Goal: Register for event/course

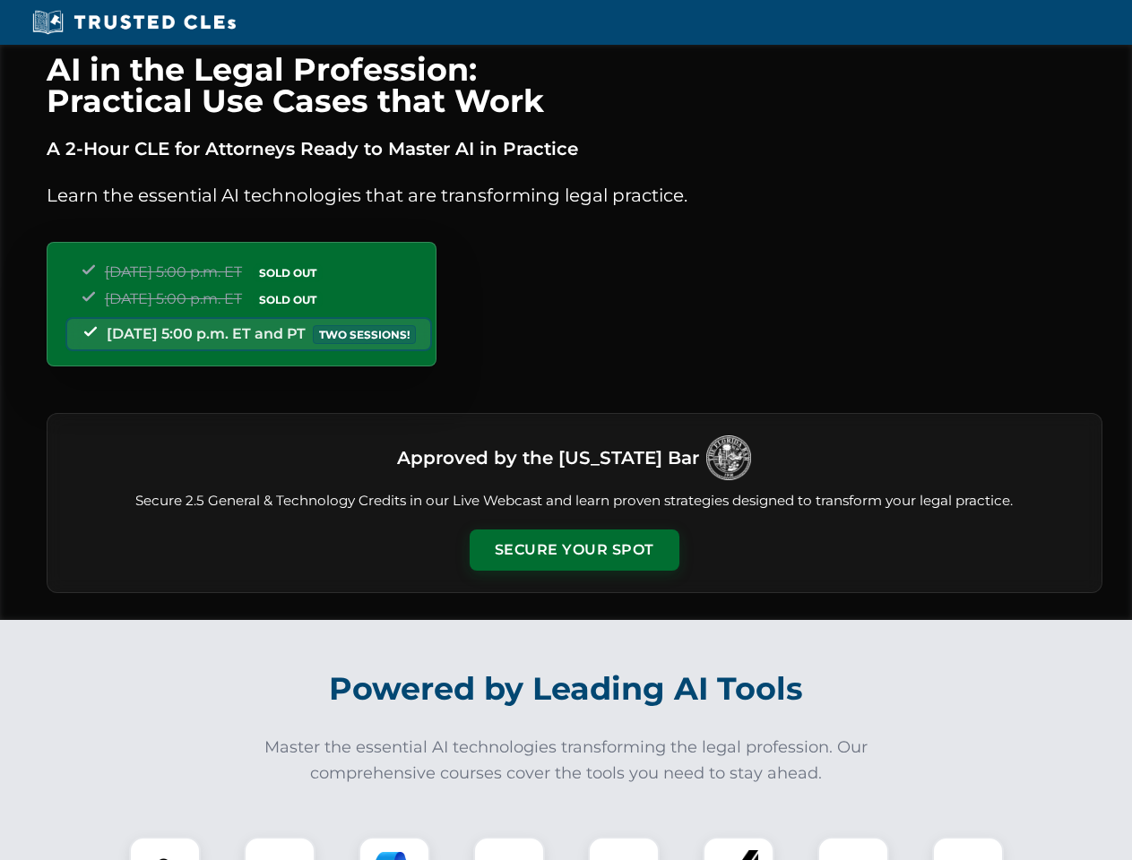
click at [573, 550] on button "Secure Your Spot" at bounding box center [574, 549] width 210 height 41
click at [165, 848] on img at bounding box center [165, 873] width 52 height 52
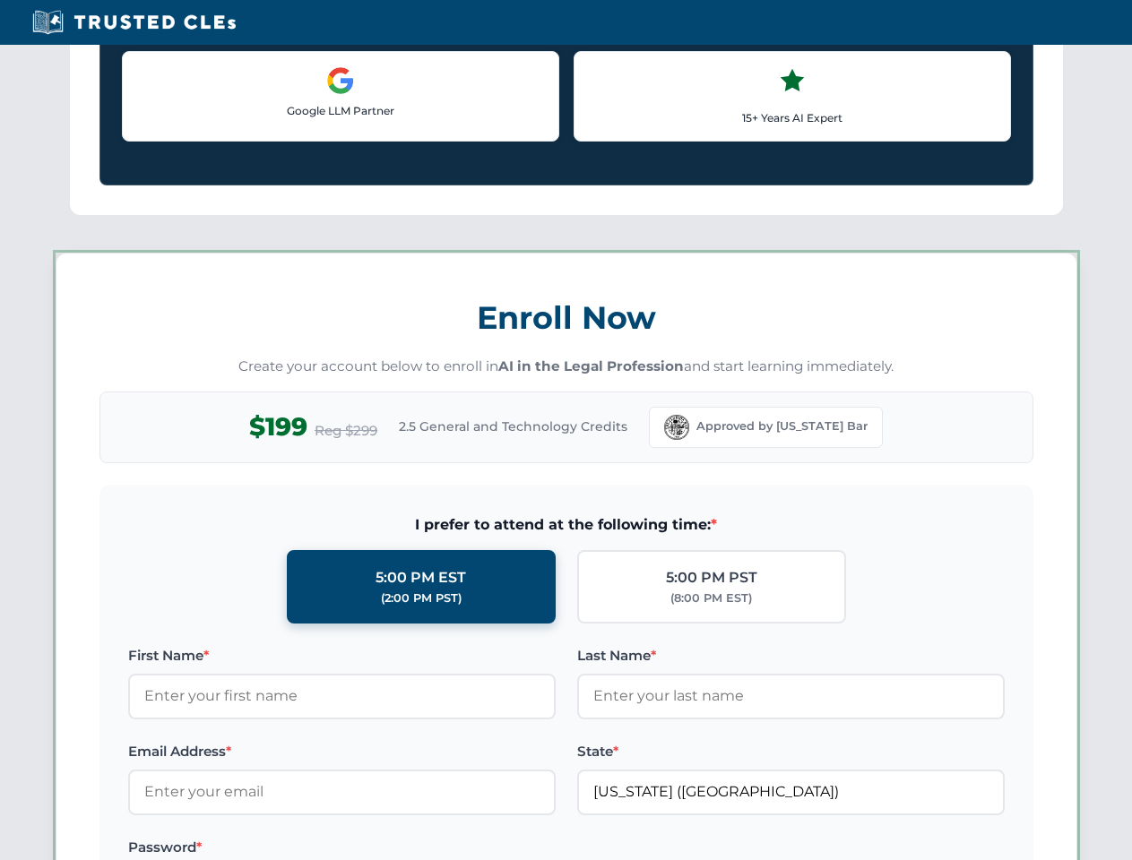
click at [394, 848] on label "Password *" at bounding box center [341, 848] width 427 height 22
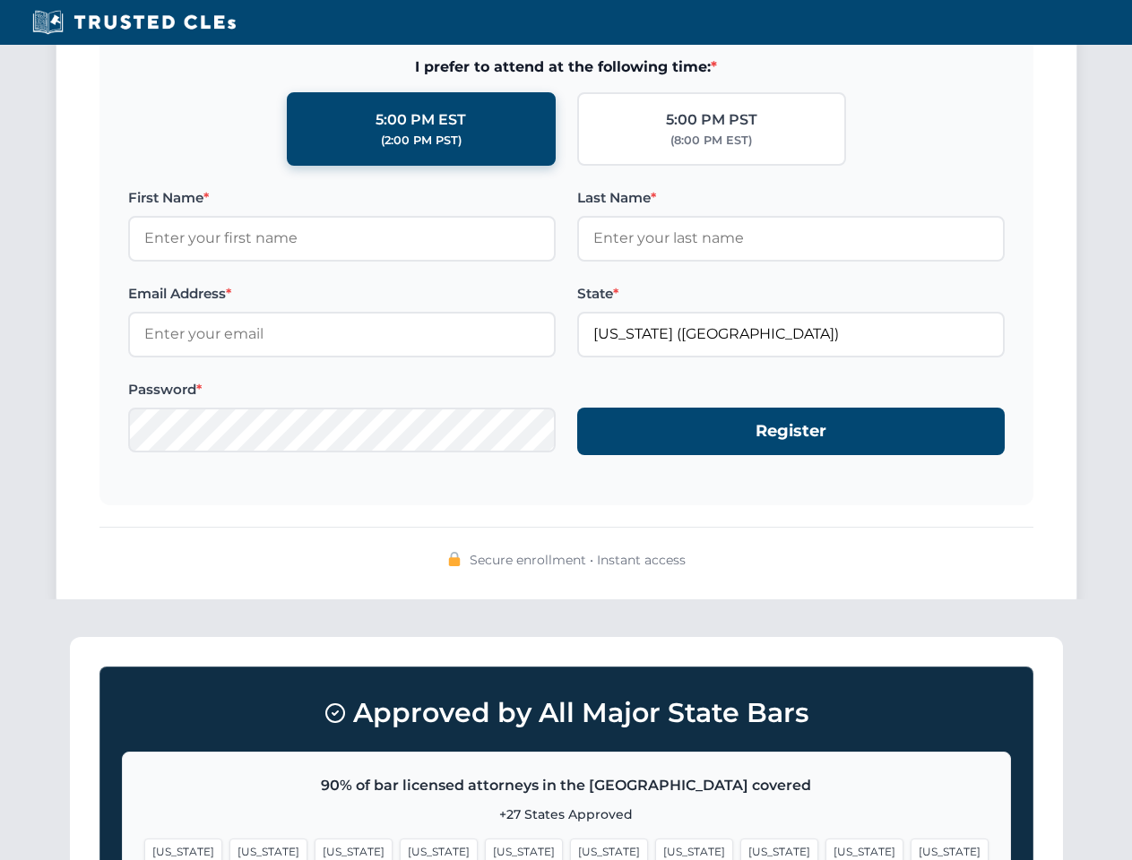
click at [825, 848] on span "[US_STATE]" at bounding box center [864, 852] width 78 height 26
